Goal: Task Accomplishment & Management: Manage account settings

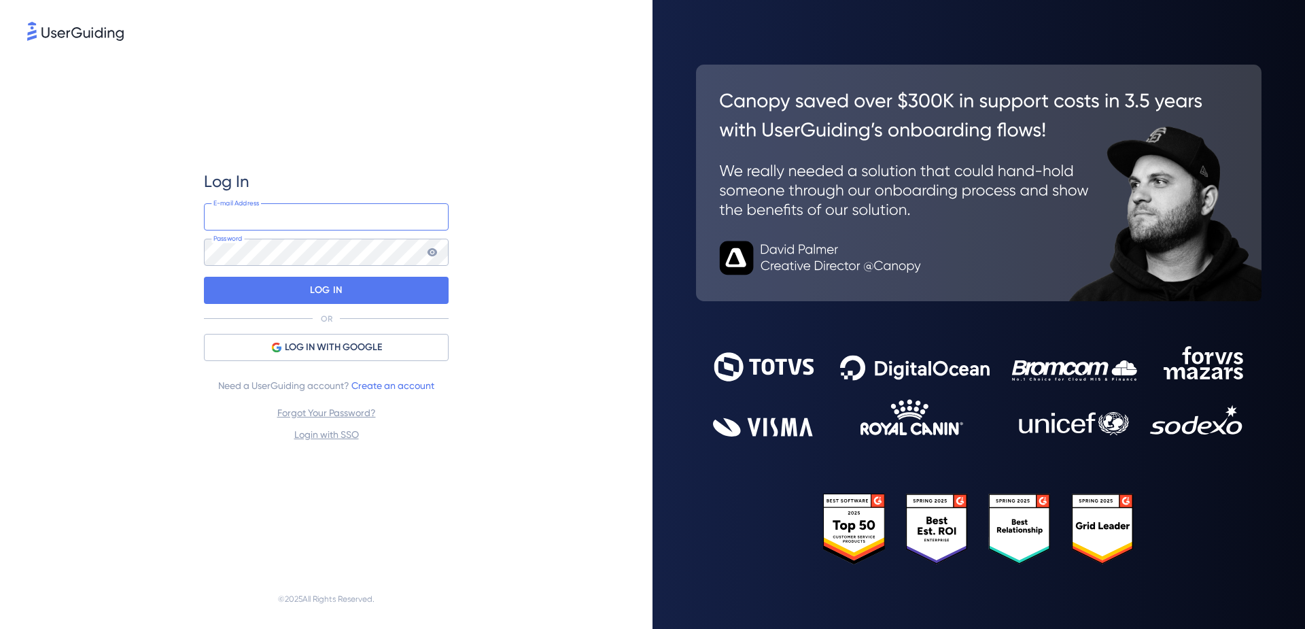
type input "[PERSON_NAME][EMAIL_ADDRESS][PERSON_NAME][DOMAIN_NAME]"
click at [402, 299] on div "LOG IN" at bounding box center [326, 290] width 245 height 27
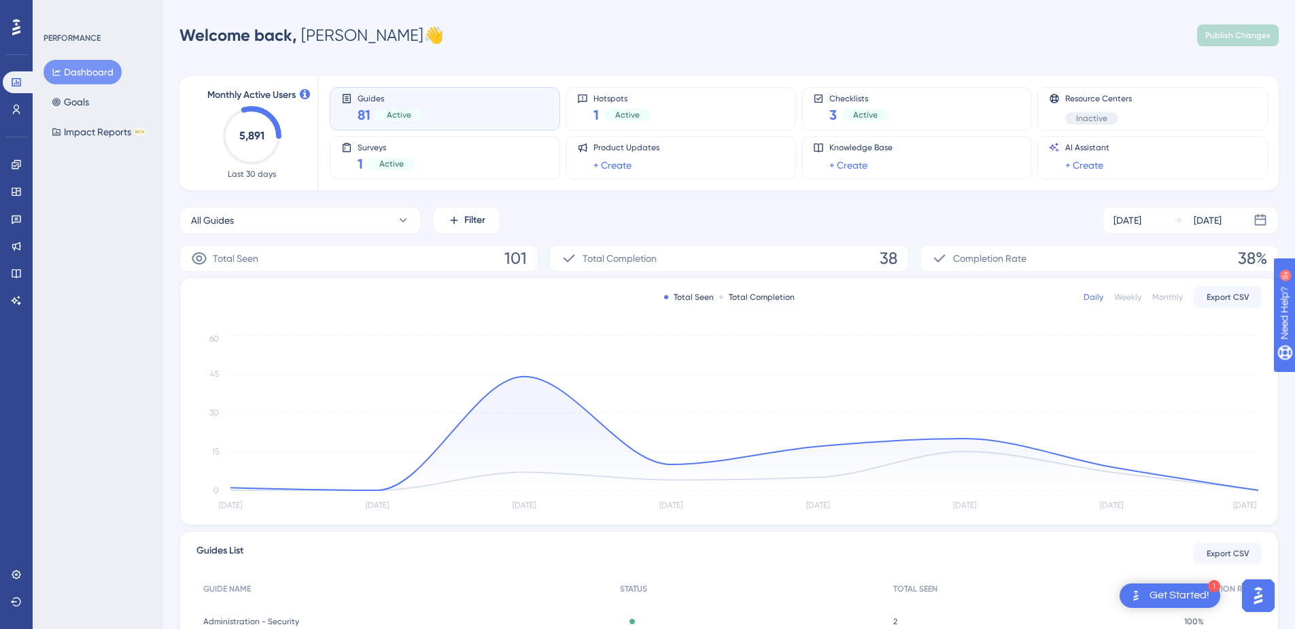
click at [387, 158] on span "Active" at bounding box center [391, 163] width 24 height 11
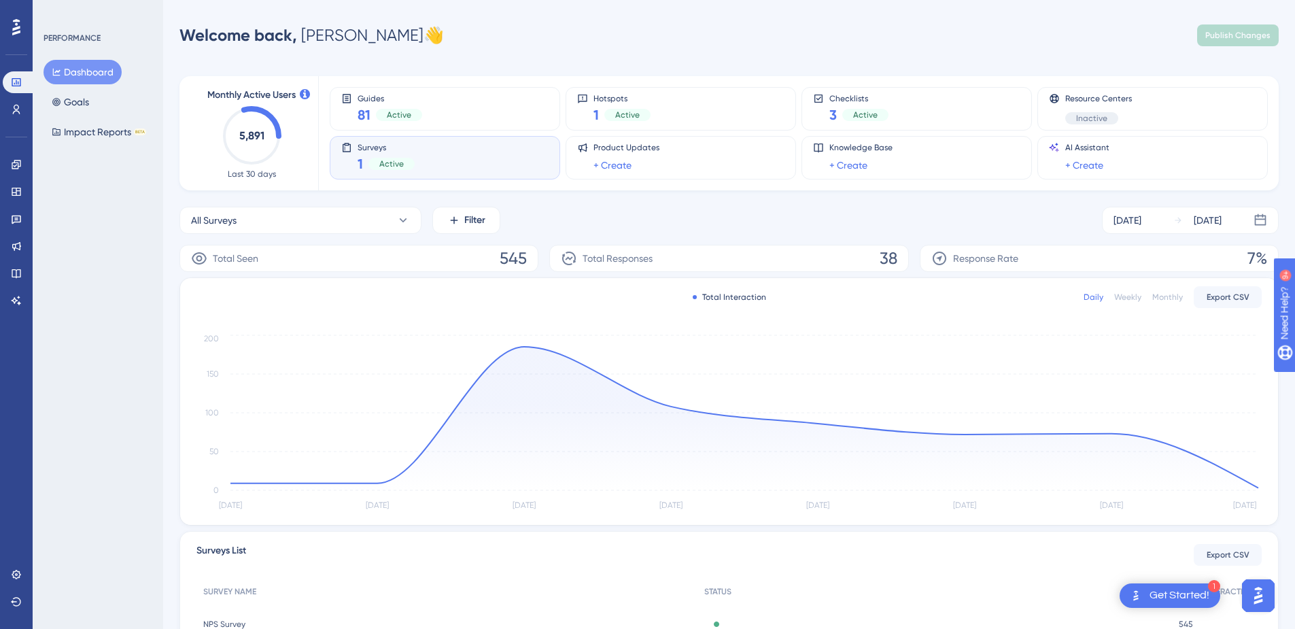
click at [387, 158] on span "Active" at bounding box center [391, 163] width 24 height 11
click at [374, 149] on span "Surveys" at bounding box center [386, 147] width 57 height 10
click at [401, 164] on span "Active" at bounding box center [391, 163] width 24 height 11
